Goal: Information Seeking & Learning: Learn about a topic

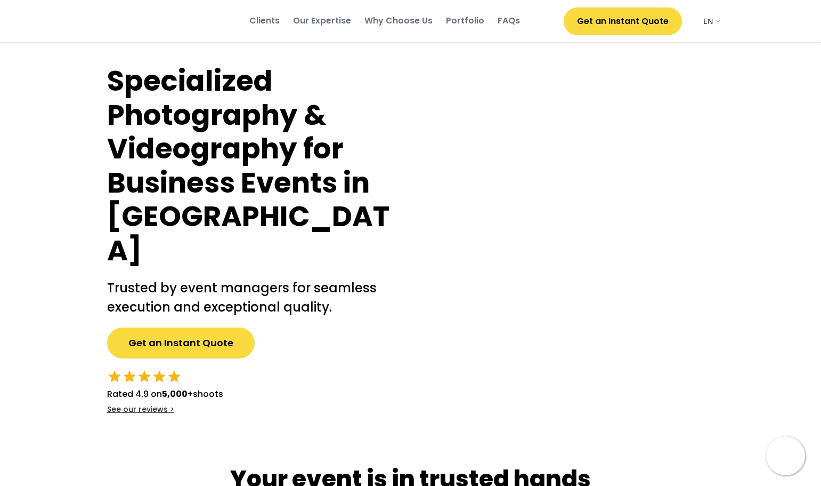
select select ""en""
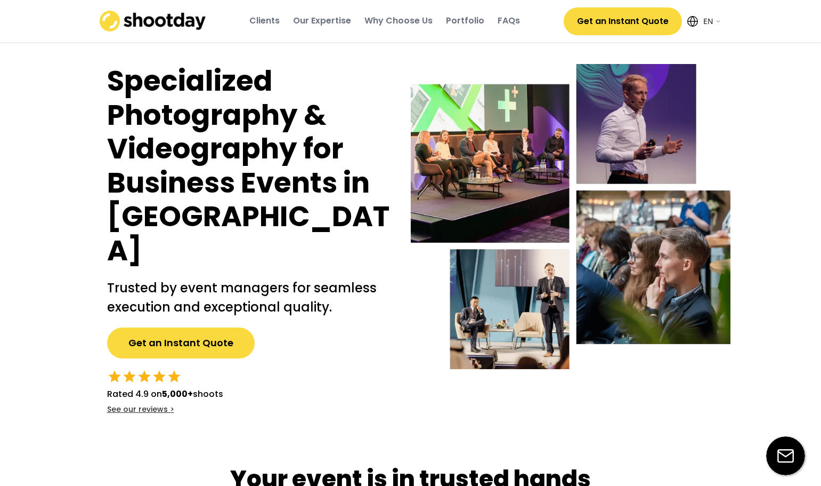
click at [359, 143] on h1 "Specialized Photography & Videography for Business Events in [GEOGRAPHIC_DATA]" at bounding box center [248, 166] width 282 height 204
